Goal: Information Seeking & Learning: Learn about a topic

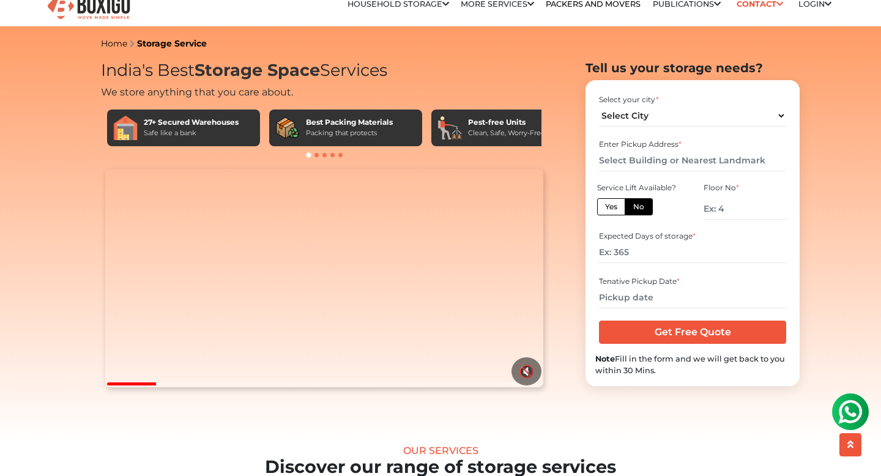
scroll to position [17, 0]
click at [678, 113] on select "Select City Bangalore Bengaluru Bhopal Bhubaneswar Chennai Coimbatore Cuttack D…" at bounding box center [692, 115] width 187 height 21
select select "Warangal"
click at [599, 105] on select "Select City Bangalore Bengaluru Bhopal Bhubaneswar Chennai Coimbatore Cuttack D…" at bounding box center [692, 115] width 187 height 21
click at [732, 207] on input "number" at bounding box center [746, 208] width 84 height 21
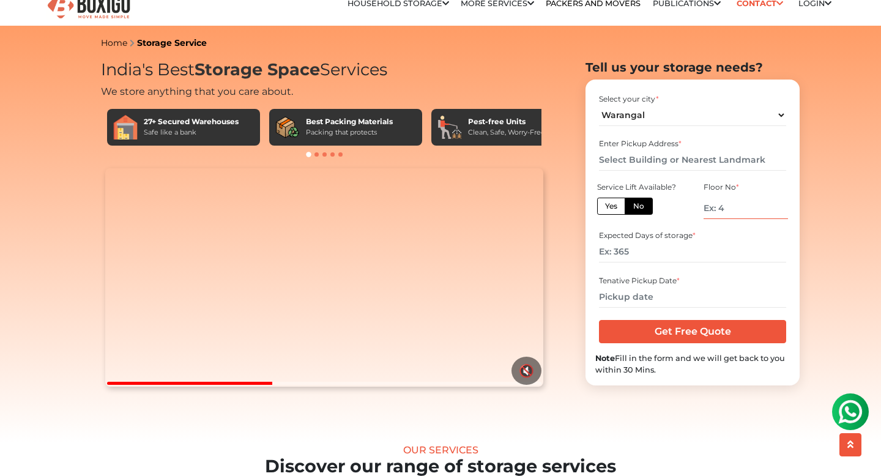
scroll to position [28, 0]
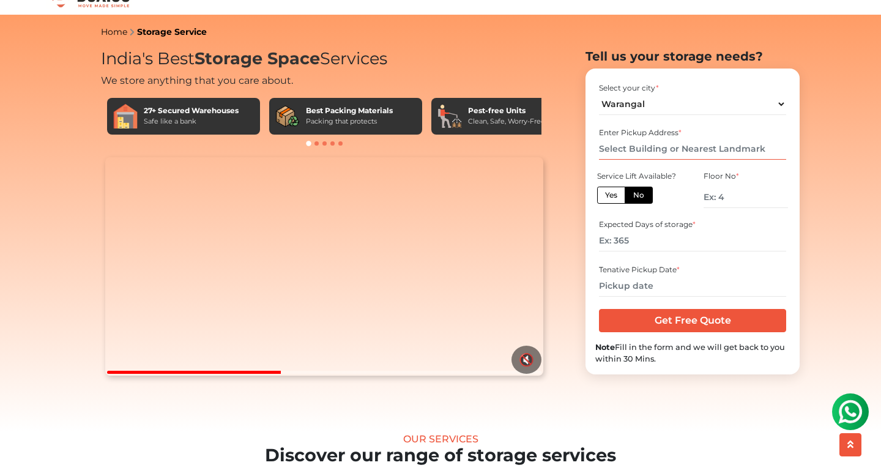
click at [643, 158] on input "text" at bounding box center [692, 148] width 187 height 21
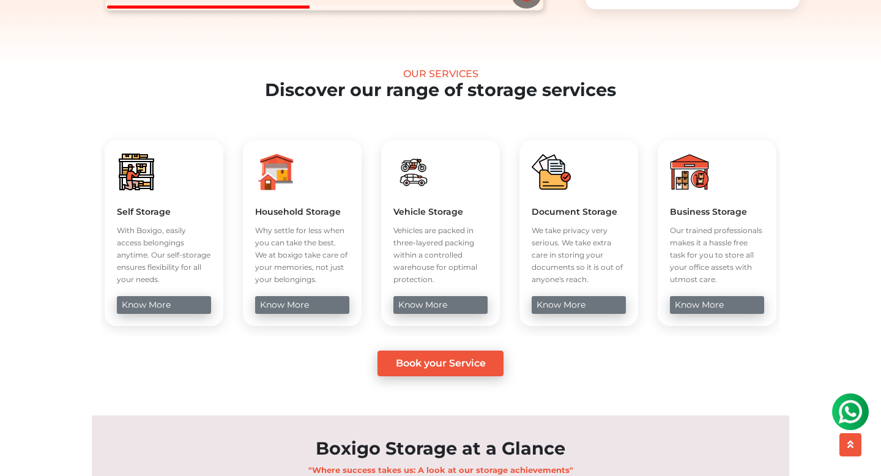
scroll to position [417, 0]
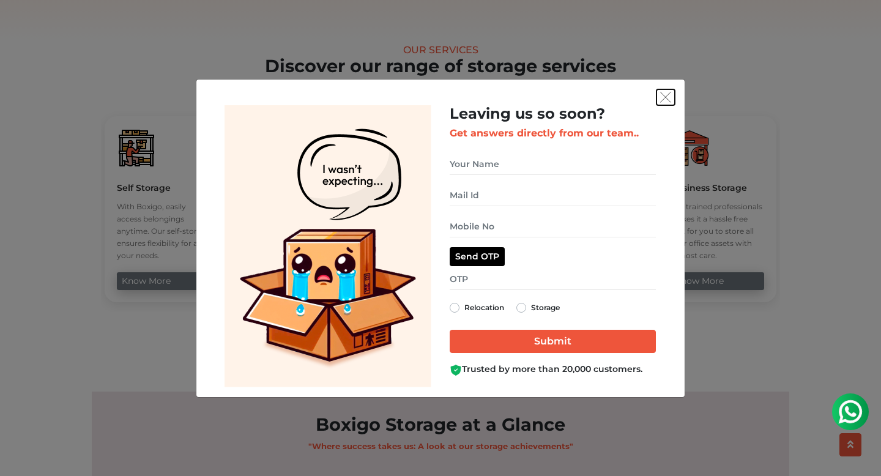
click at [668, 98] on img "get free quote dialog" at bounding box center [665, 97] width 11 height 11
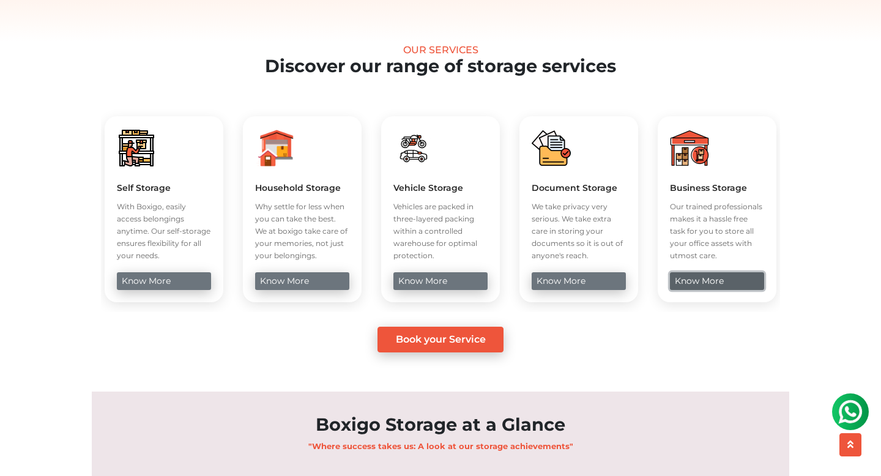
click at [698, 290] on link "know more" at bounding box center [717, 281] width 94 height 18
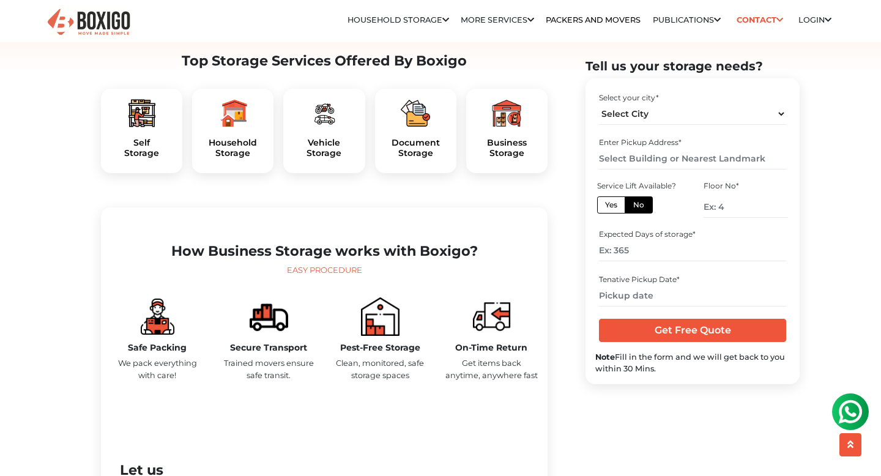
scroll to position [183, 0]
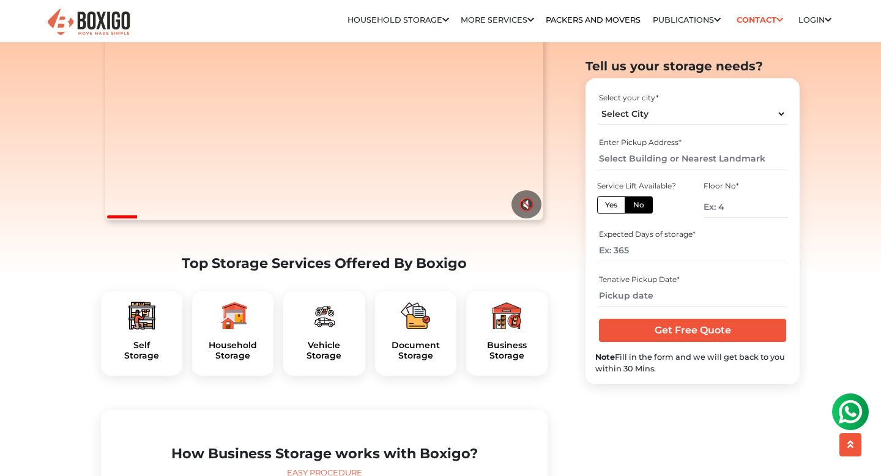
click at [130, 330] on img at bounding box center [141, 315] width 29 height 29
click at [142, 330] on img at bounding box center [141, 315] width 29 height 29
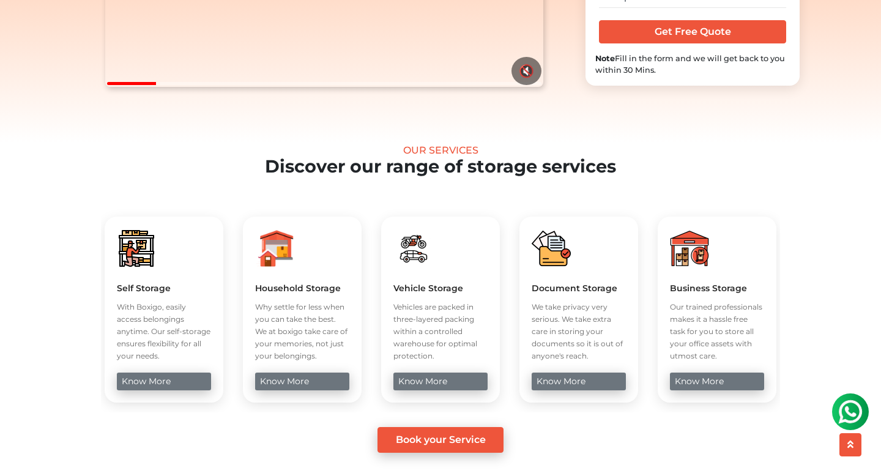
scroll to position [356, 0]
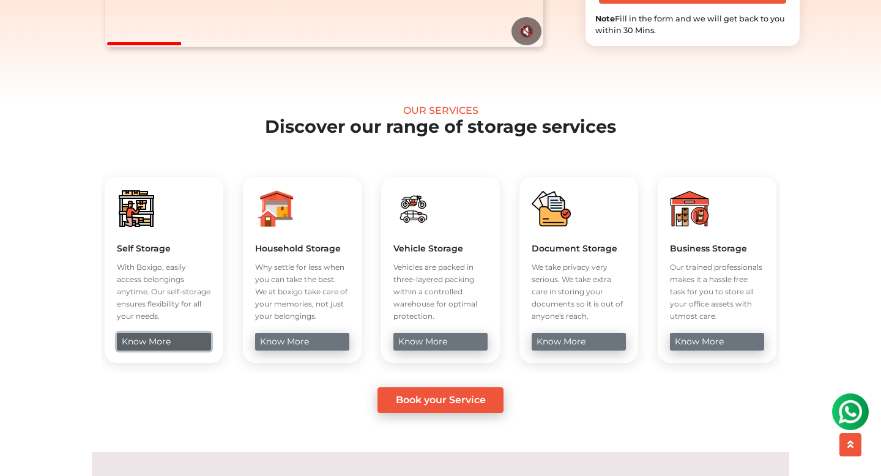
click at [157, 351] on link "know more" at bounding box center [164, 342] width 94 height 18
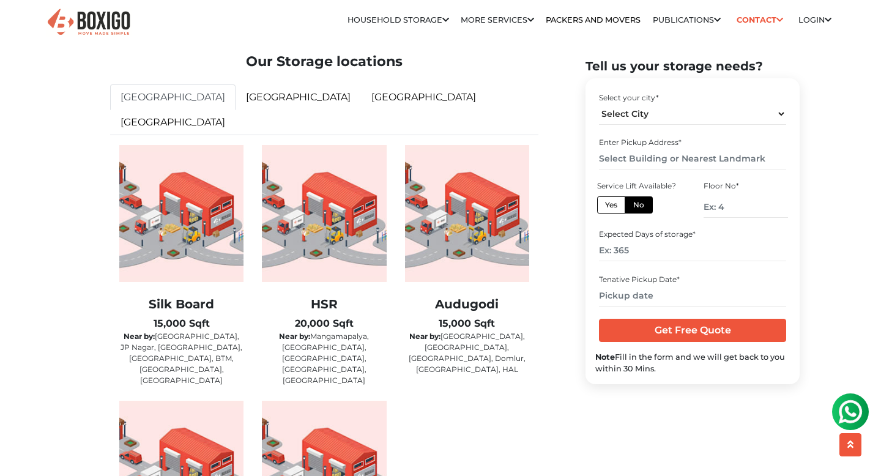
scroll to position [1878, 0]
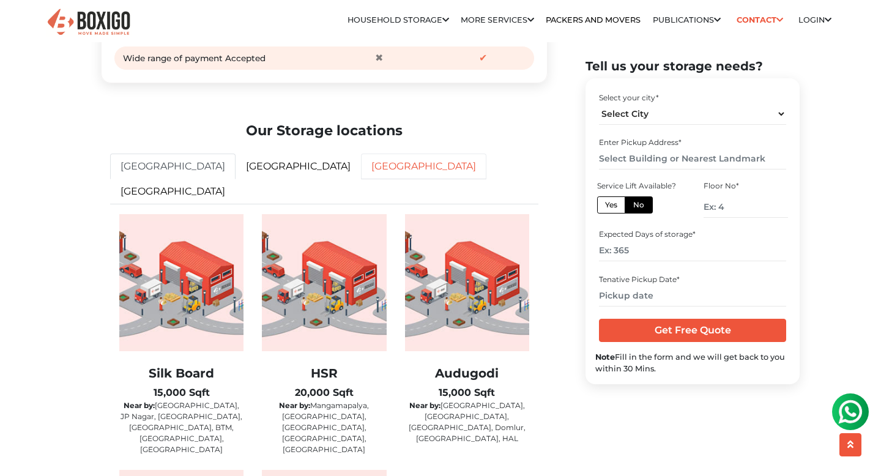
click at [361, 179] on link "[GEOGRAPHIC_DATA]" at bounding box center [423, 167] width 125 height 26
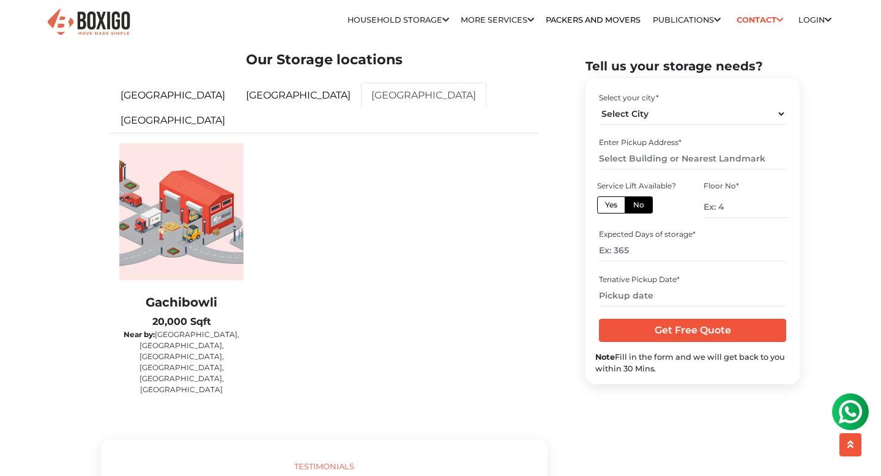
scroll to position [1958, 0]
